Goal: Transaction & Acquisition: Purchase product/service

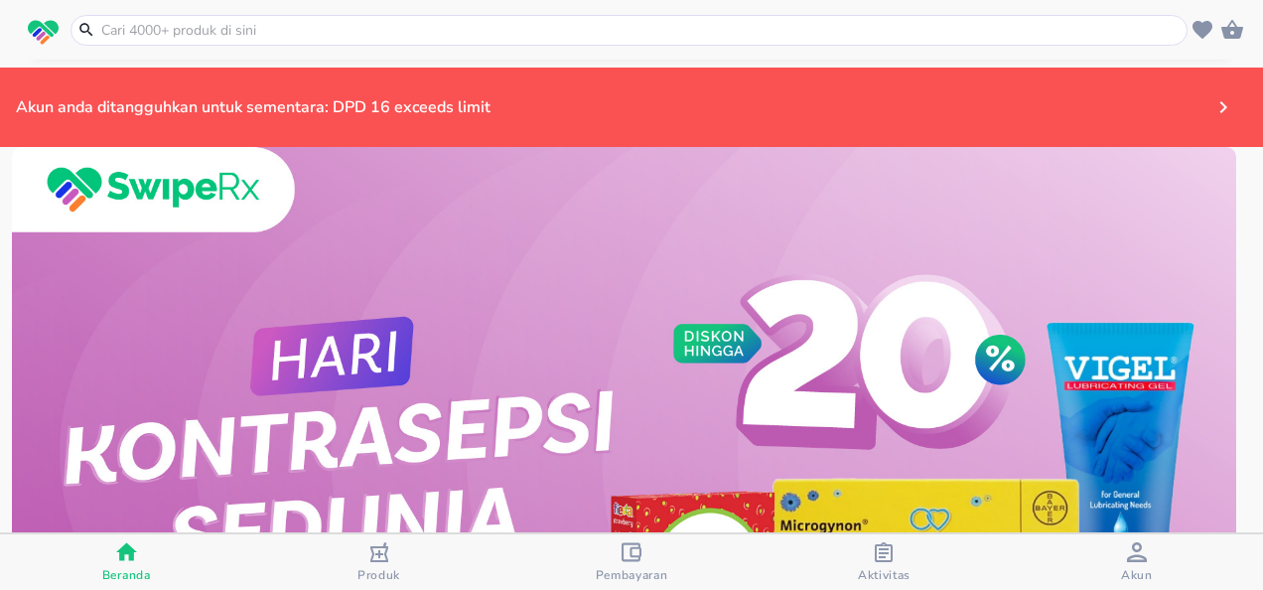
scroll to position [81, 0]
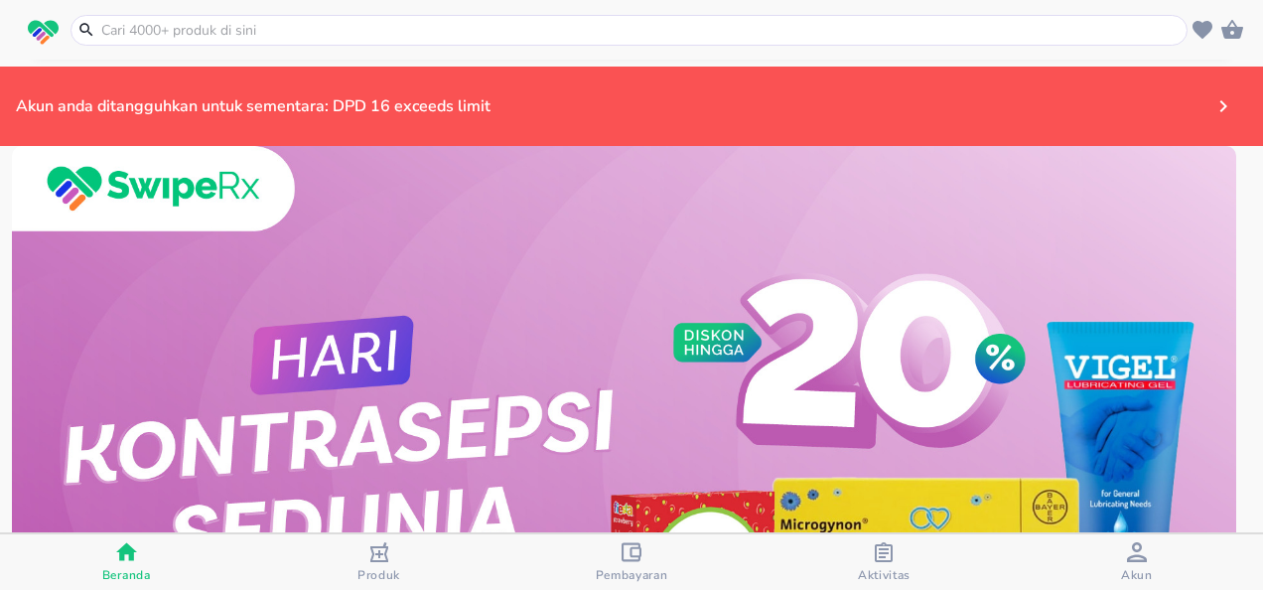
click at [597, 326] on img at bounding box center [624, 452] width 1225 height 613
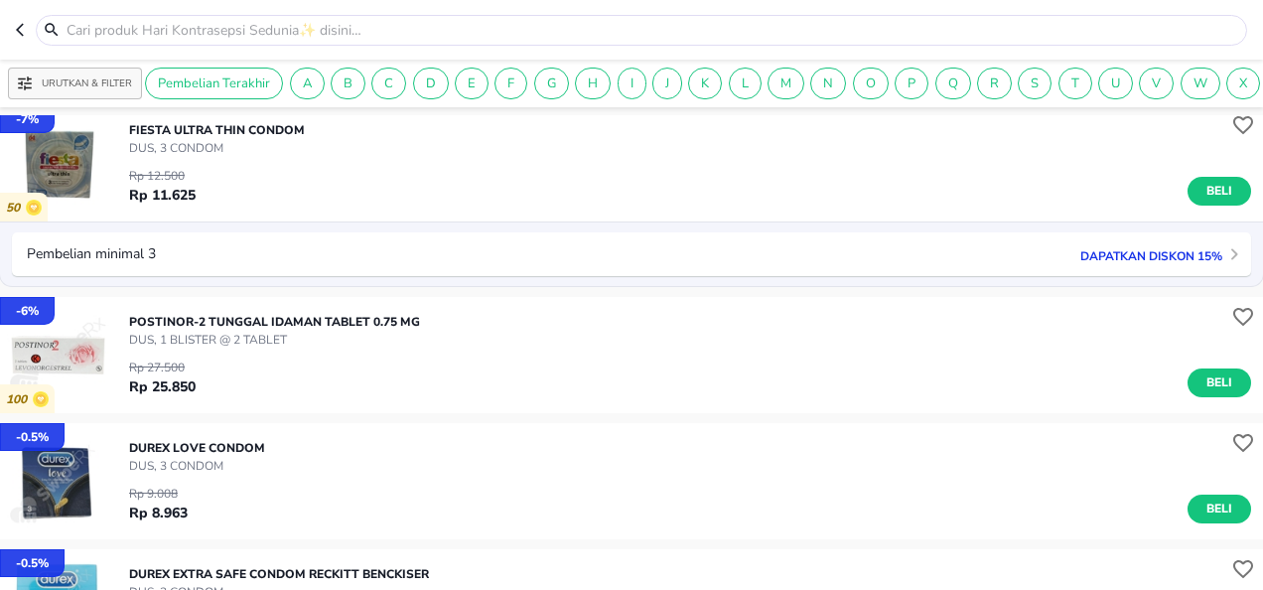
scroll to position [2586, 0]
click at [383, 38] on input "text" at bounding box center [654, 30] width 1178 height 21
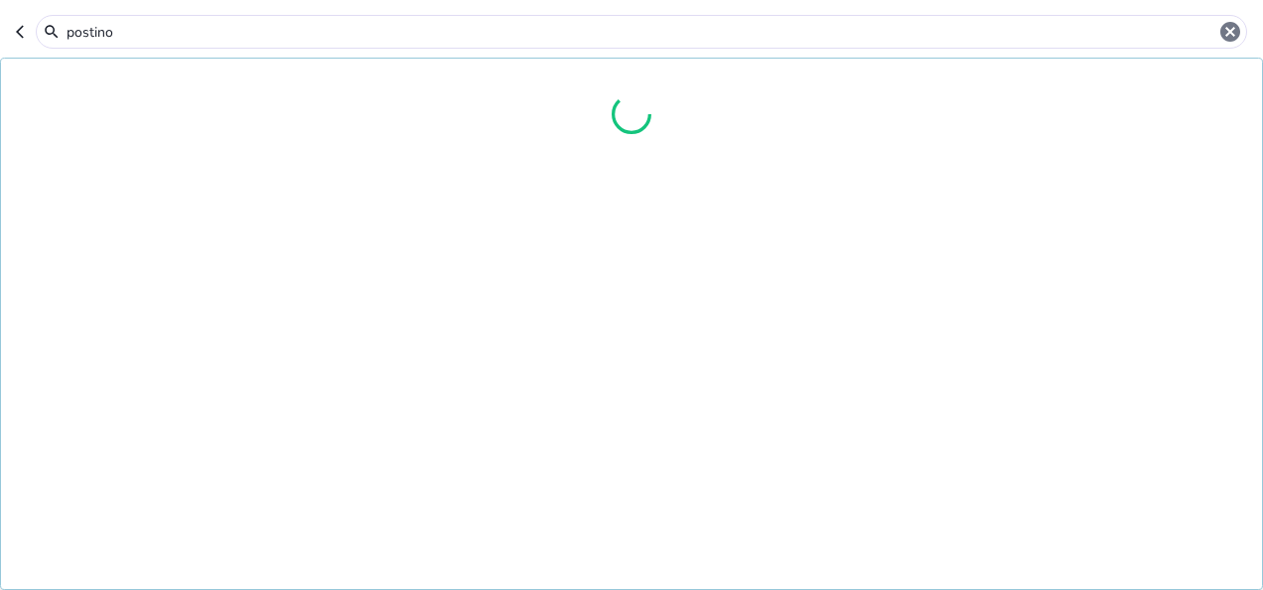
type input "postinor"
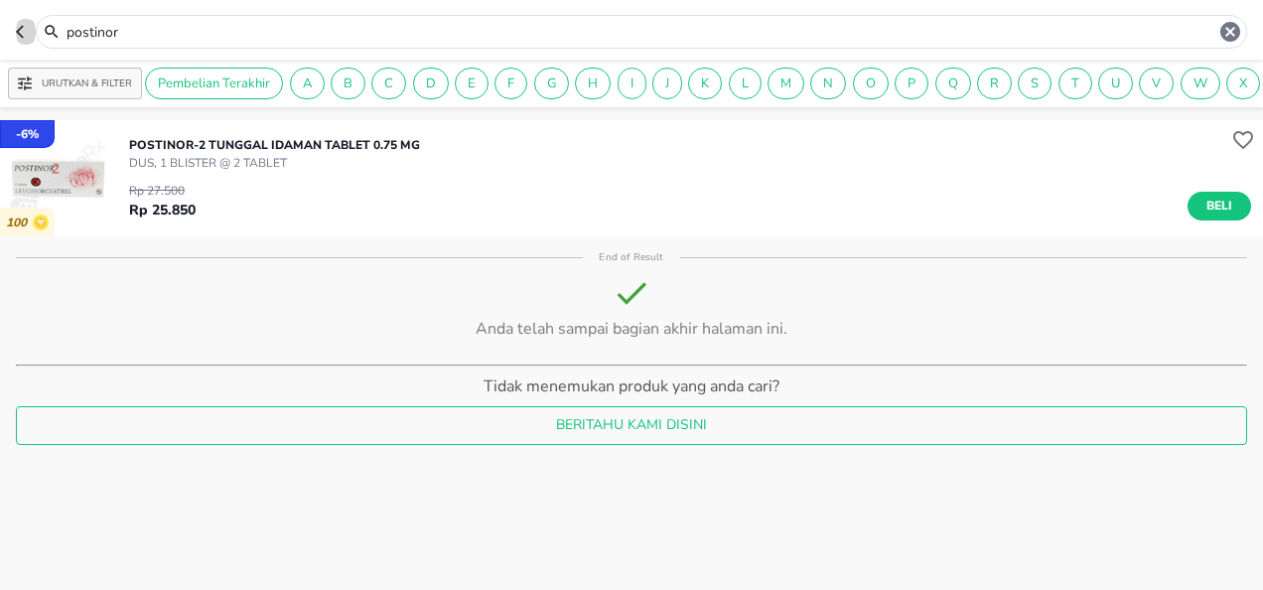
click at [24, 26] on icon "button" at bounding box center [24, 32] width 16 height 16
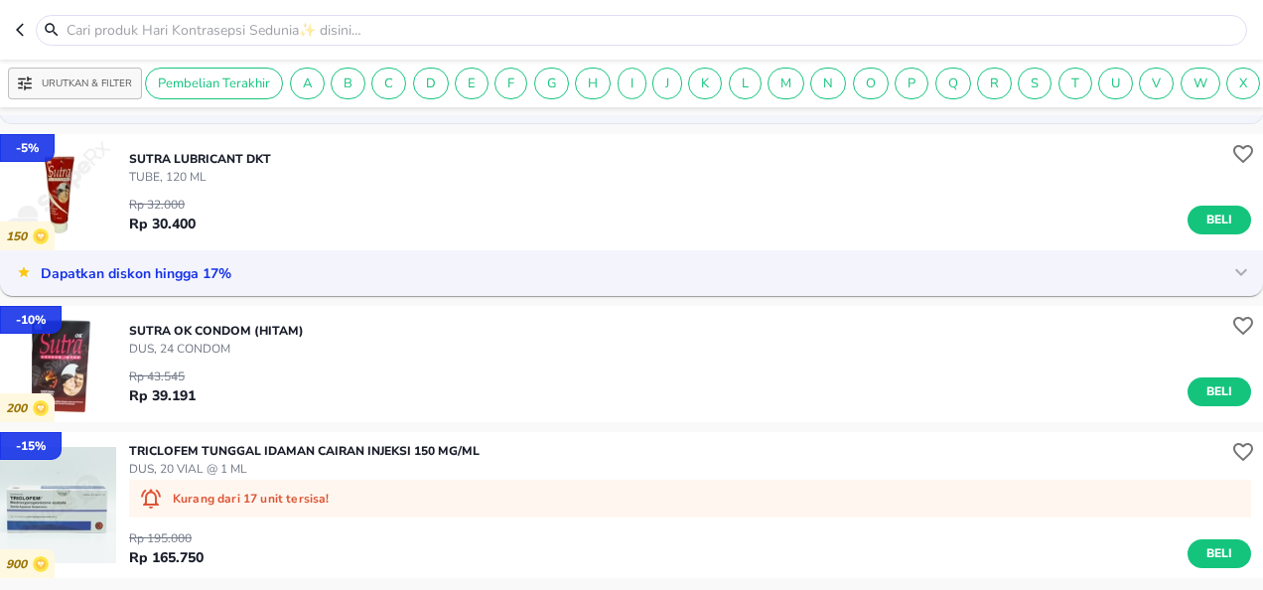
scroll to position [4589, 0]
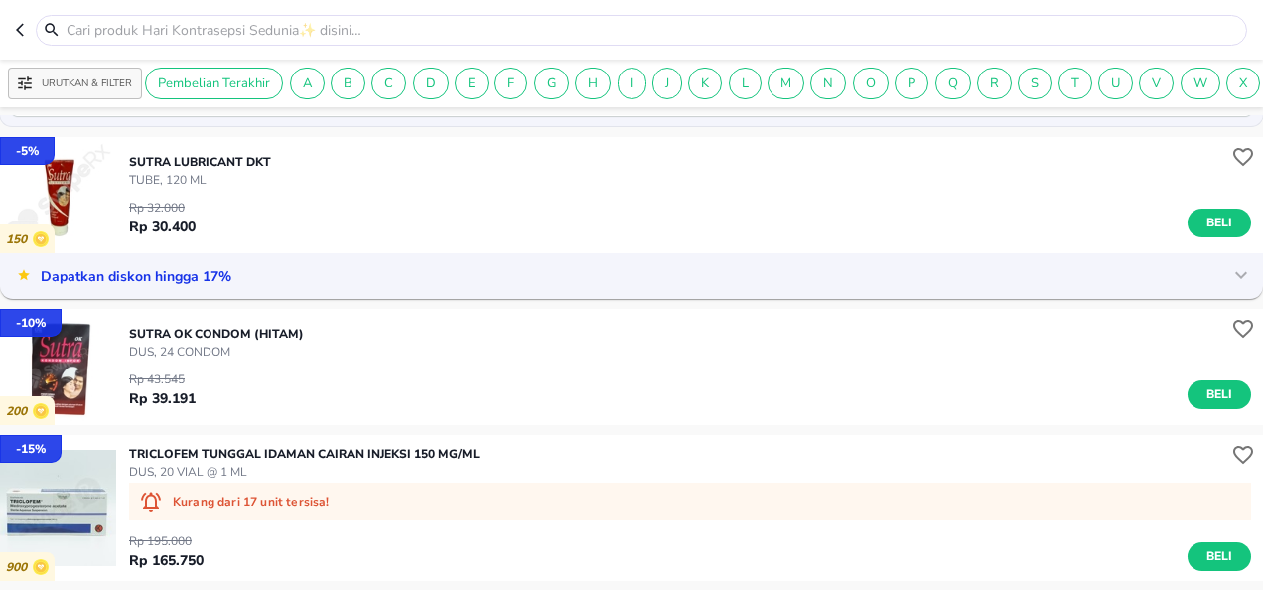
click at [421, 373] on div "SUTRA OK CONDOM (HITAM) DUS, 24 CONDOM Rp 43.545 Rp 39.191 Beli" at bounding box center [696, 367] width 1134 height 104
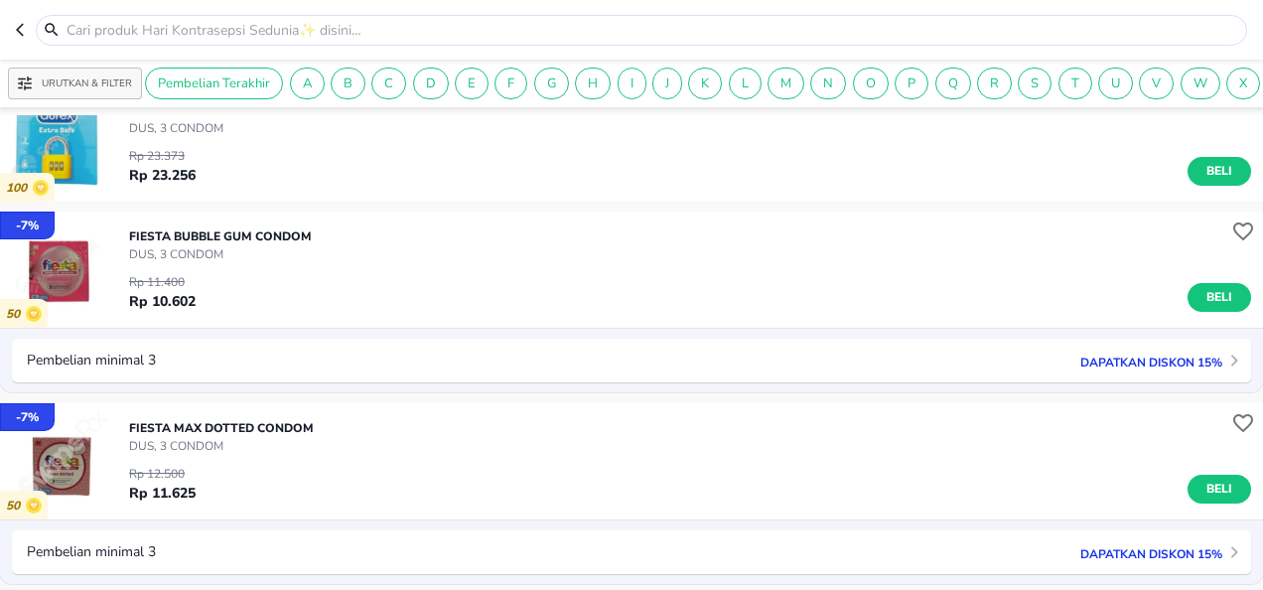
scroll to position [1714, 0]
